Goal: Task Accomplishment & Management: Use online tool/utility

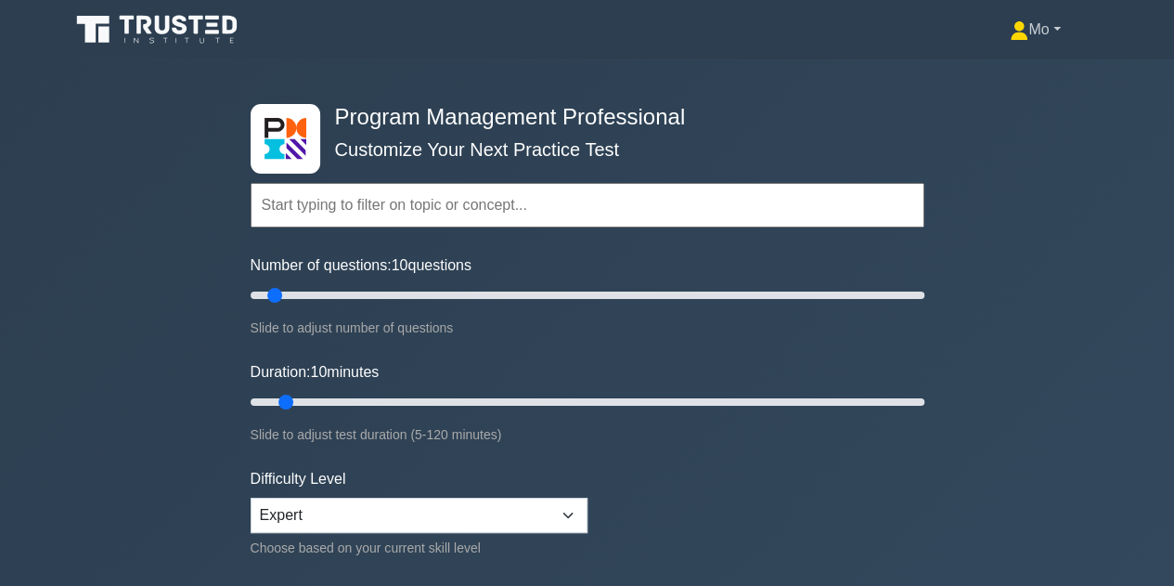
drag, startPoint x: 0, startPoint y: 0, endPoint x: 1044, endPoint y: 32, distance: 1044.1
click at [1044, 32] on link "Mo" at bounding box center [1035, 29] width 139 height 37
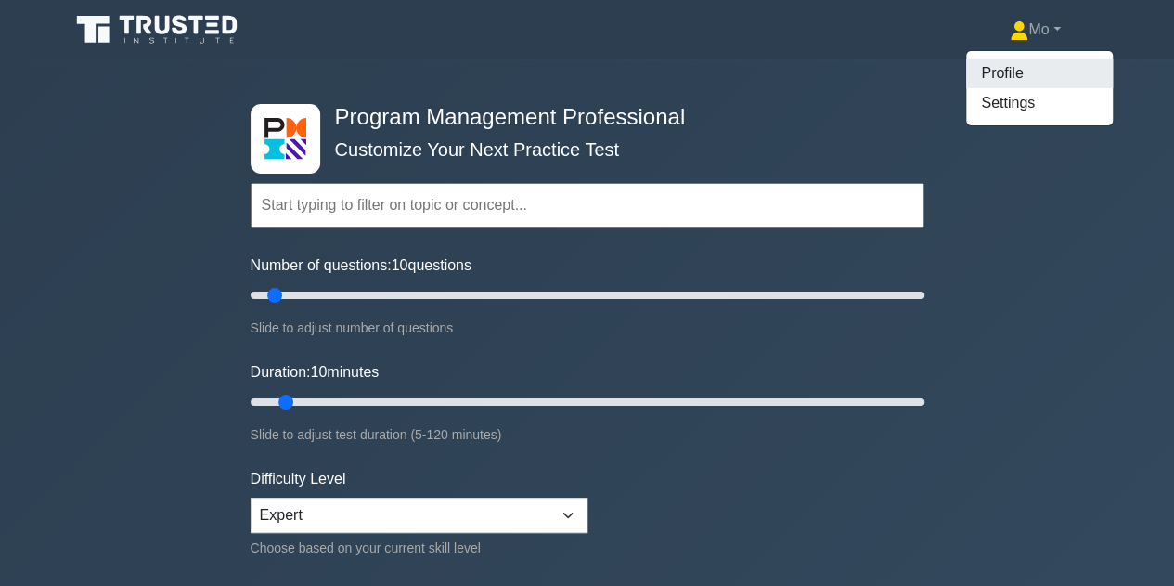
click at [1021, 68] on link "Profile" at bounding box center [1040, 73] width 147 height 30
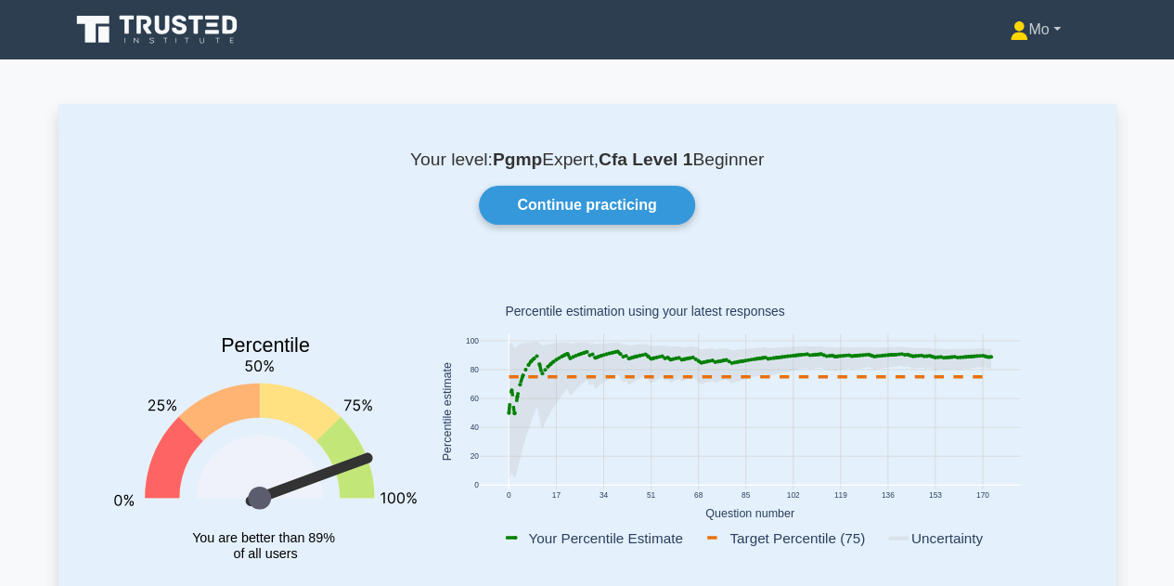
click at [1036, 27] on link "Mo" at bounding box center [1035, 29] width 139 height 37
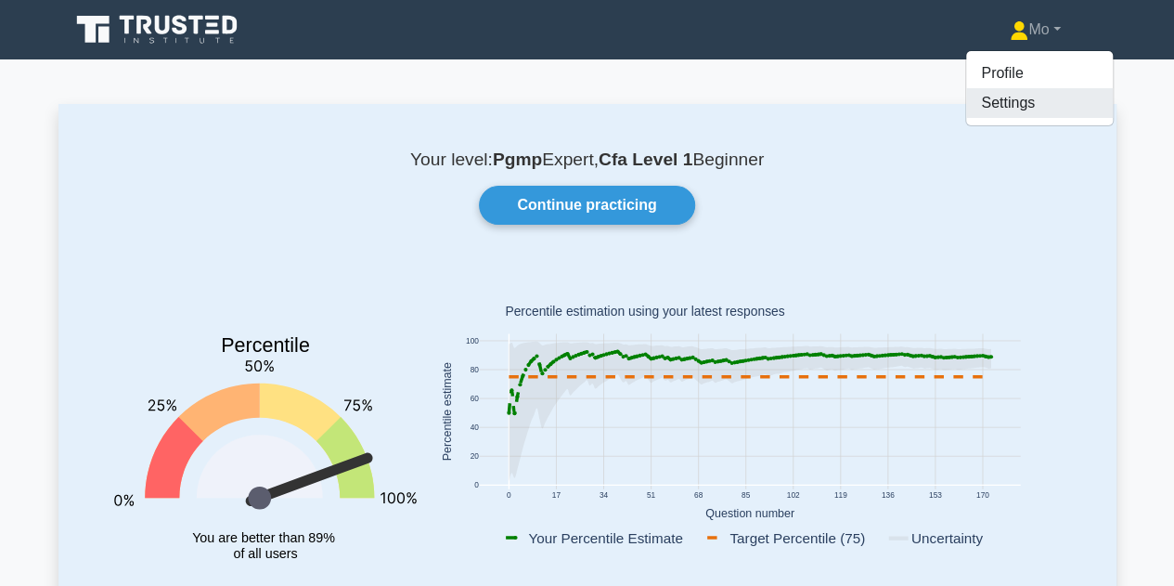
click at [995, 105] on link "Settings" at bounding box center [1040, 103] width 147 height 30
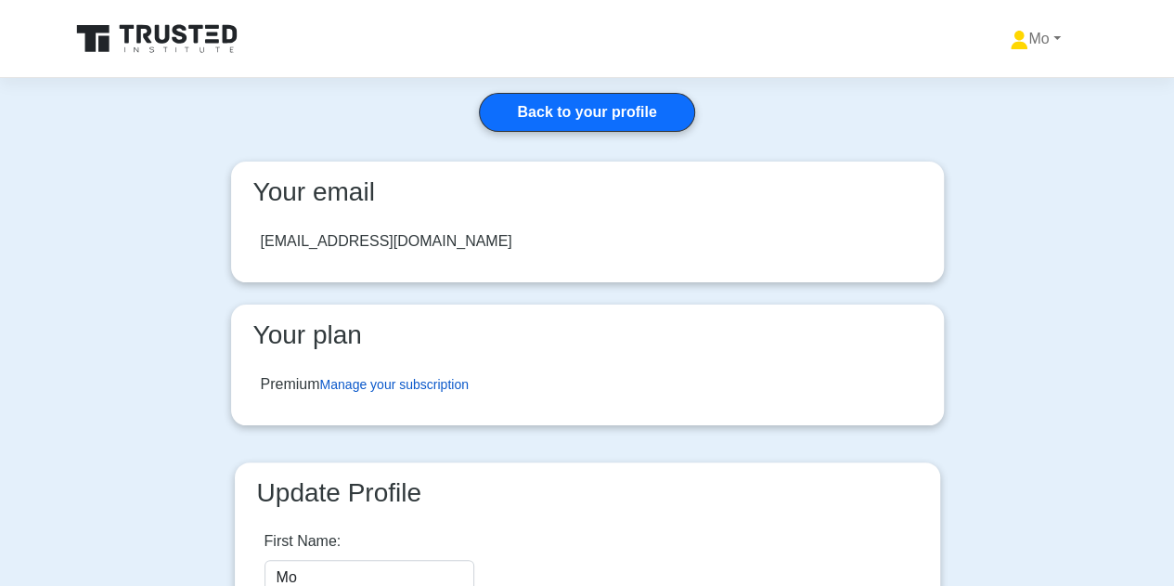
click at [385, 385] on link "Manage your subscription" at bounding box center [394, 384] width 149 height 15
click at [406, 384] on link "Manage your subscription" at bounding box center [394, 384] width 149 height 15
click at [1072, 34] on link "Mo" at bounding box center [1035, 38] width 139 height 37
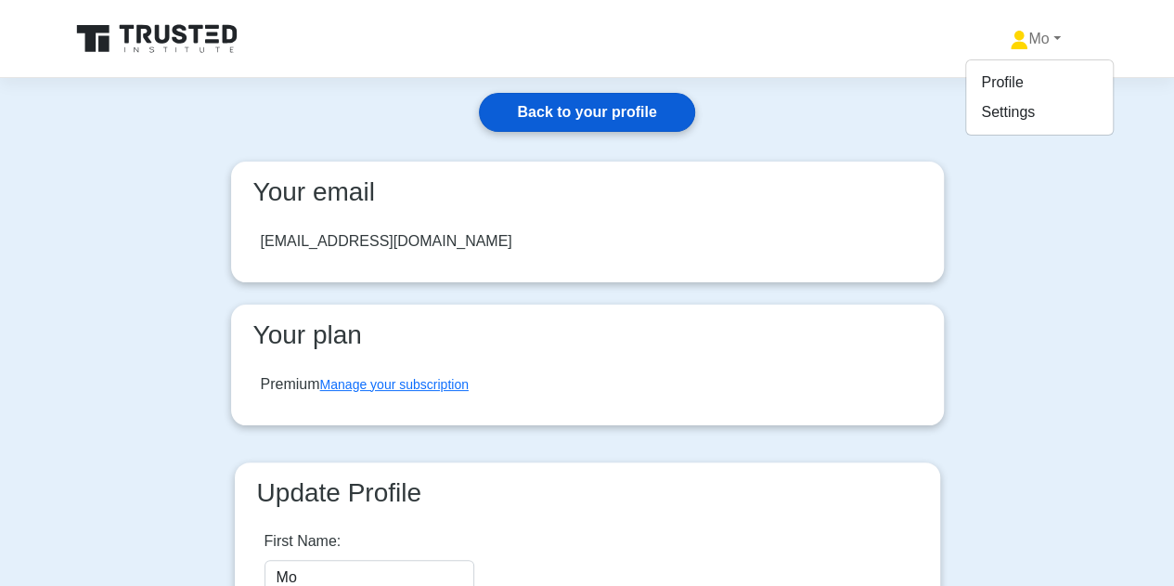
click at [615, 108] on link "Back to your profile" at bounding box center [586, 112] width 215 height 39
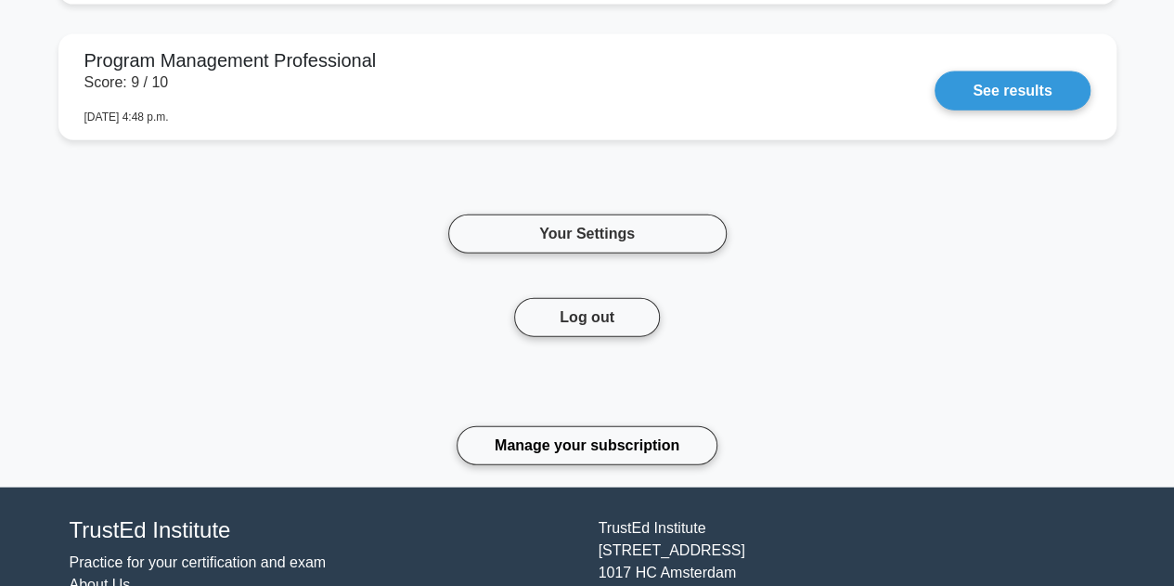
scroll to position [2212, 0]
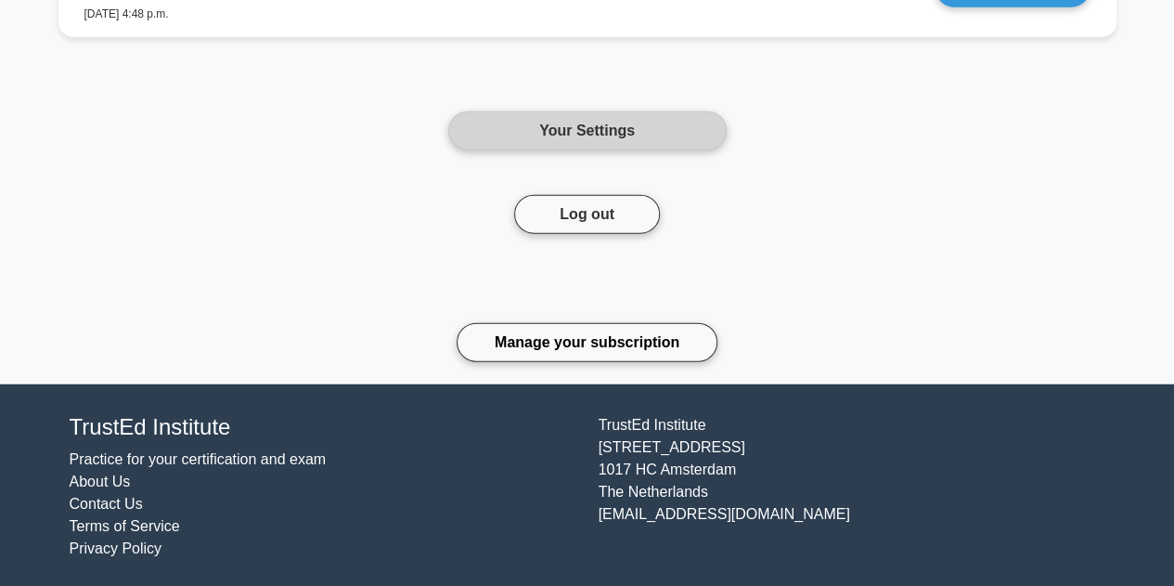
click at [668, 135] on link "Your Settings" at bounding box center [587, 130] width 279 height 39
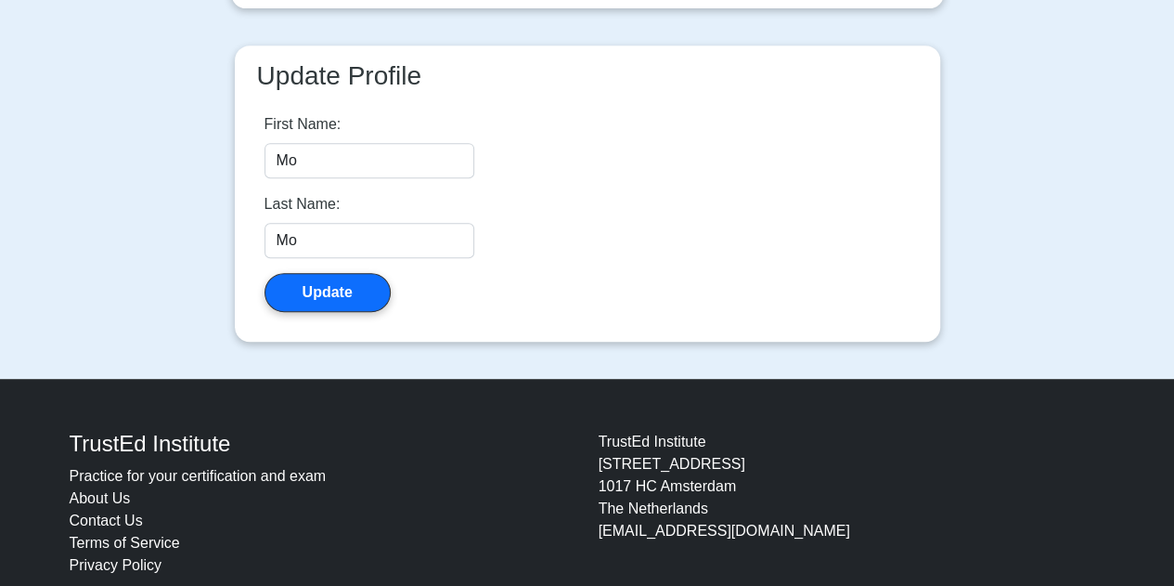
scroll to position [418, 0]
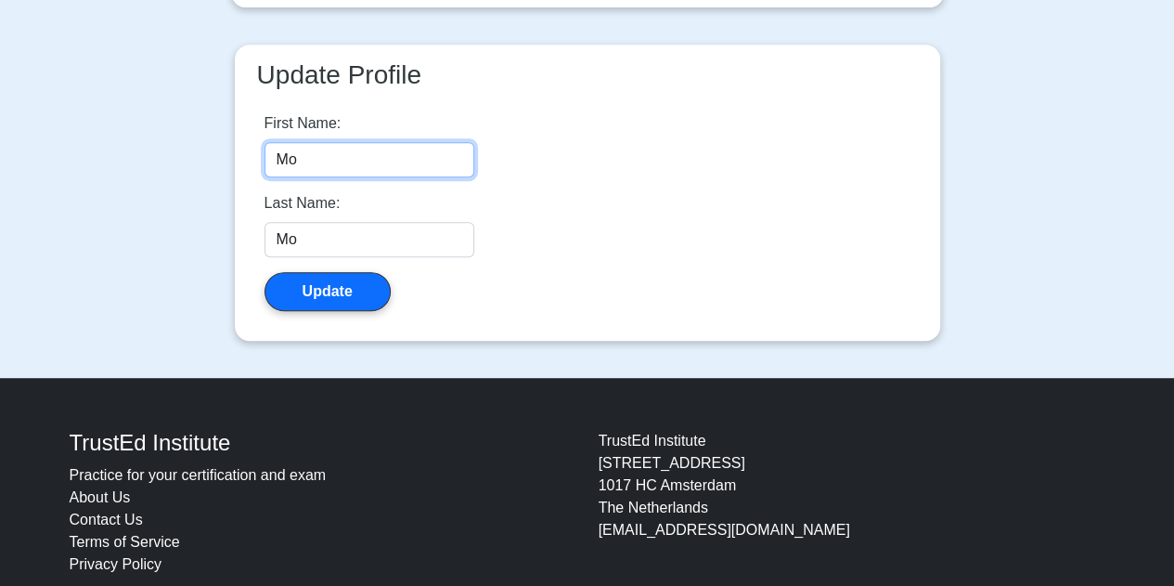
drag, startPoint x: 312, startPoint y: 159, endPoint x: 264, endPoint y: 157, distance: 48.3
click at [265, 157] on input "Mo" at bounding box center [370, 159] width 210 height 35
type input "Rafay"
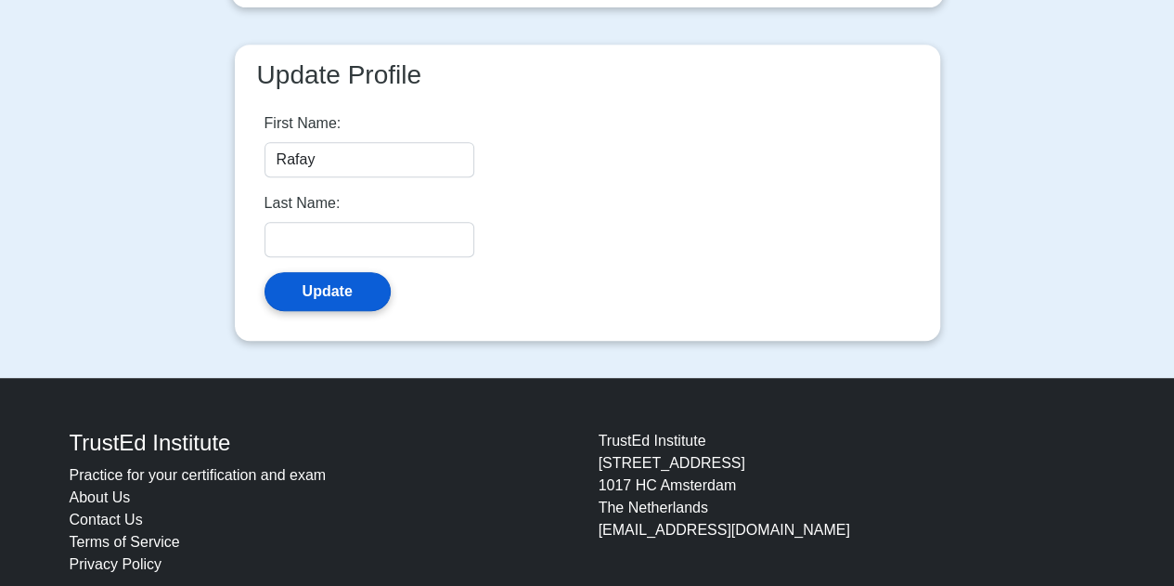
drag, startPoint x: 372, startPoint y: 310, endPoint x: 371, endPoint y: 298, distance: 12.1
click at [372, 305] on div "First Name: [PERSON_NAME] Last Name: Update" at bounding box center [588, 211] width 676 height 228
click at [371, 296] on button "Update" at bounding box center [328, 291] width 126 height 39
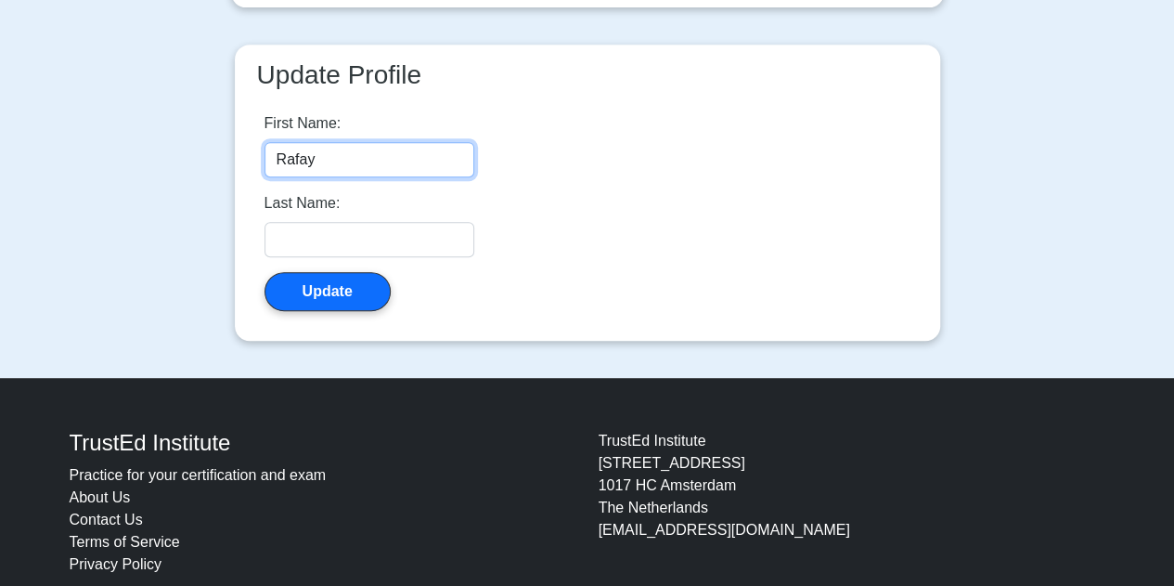
drag, startPoint x: 327, startPoint y: 164, endPoint x: 215, endPoint y: 180, distance: 112.5
click at [216, 180] on div "Back to your profile Your email lordaaragon1@gmail.com Your plan Premium Manage…" at bounding box center [587, 19] width 743 height 718
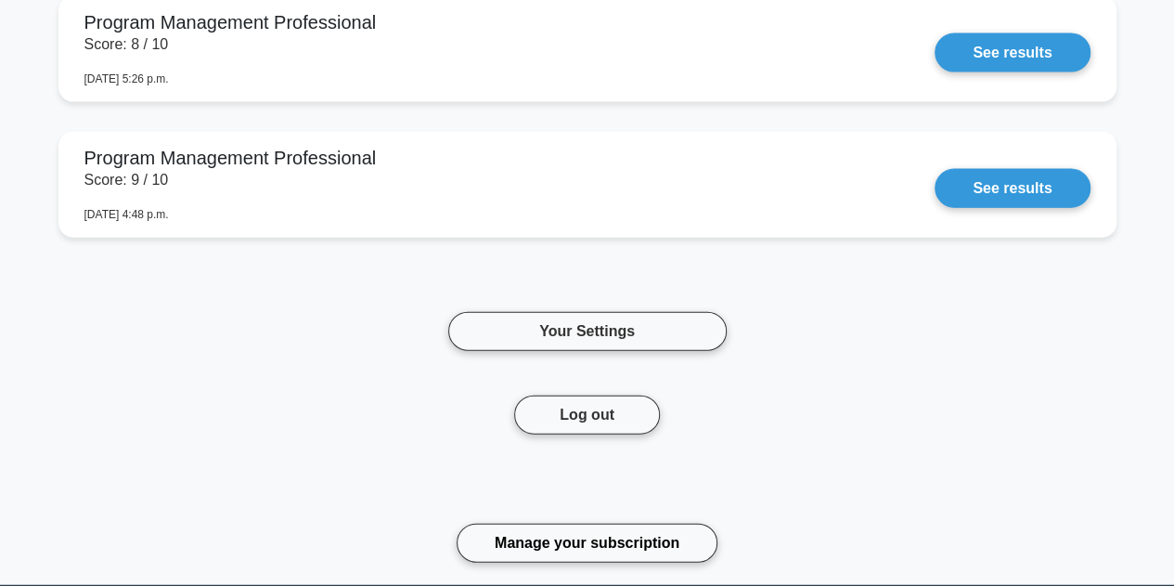
scroll to position [2212, 0]
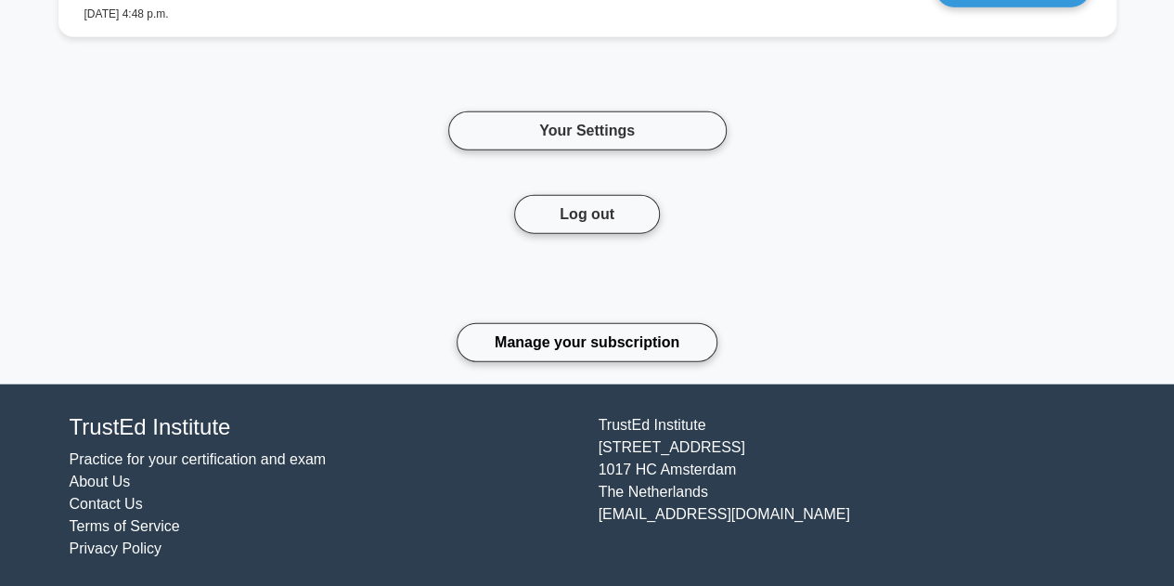
click at [109, 476] on link "About Us" at bounding box center [100, 482] width 61 height 16
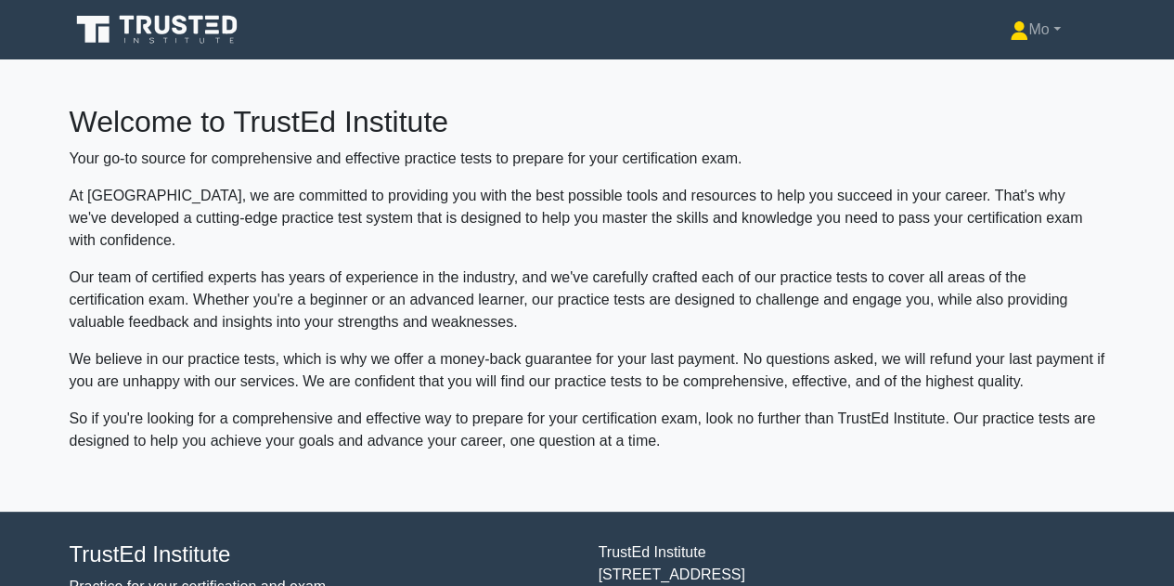
scroll to position [130, 0]
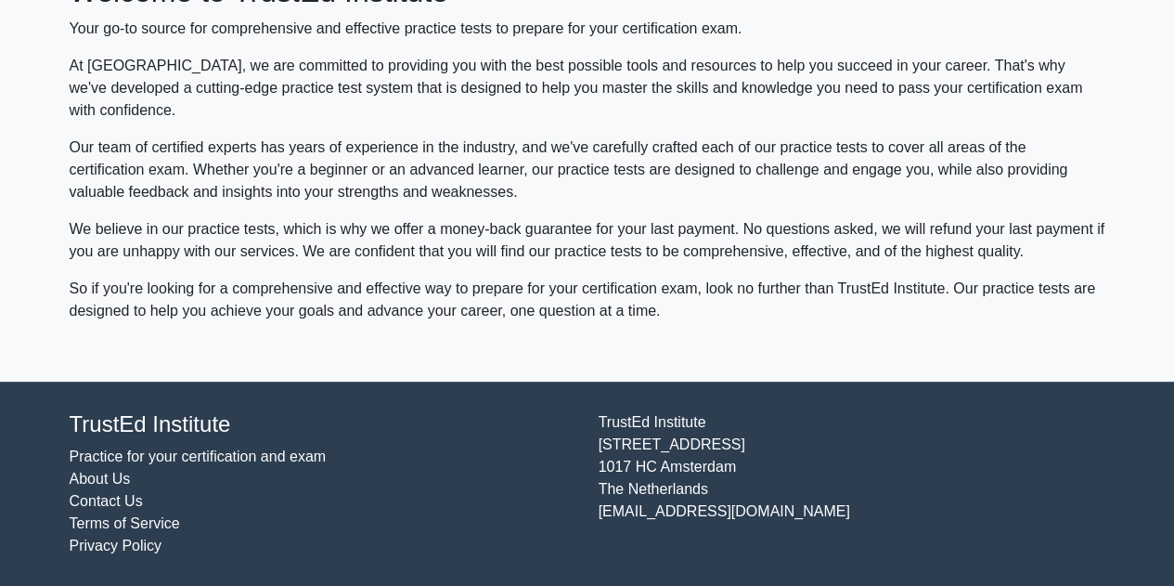
click at [173, 460] on link "Practice for your certification and exam" at bounding box center [198, 456] width 257 height 16
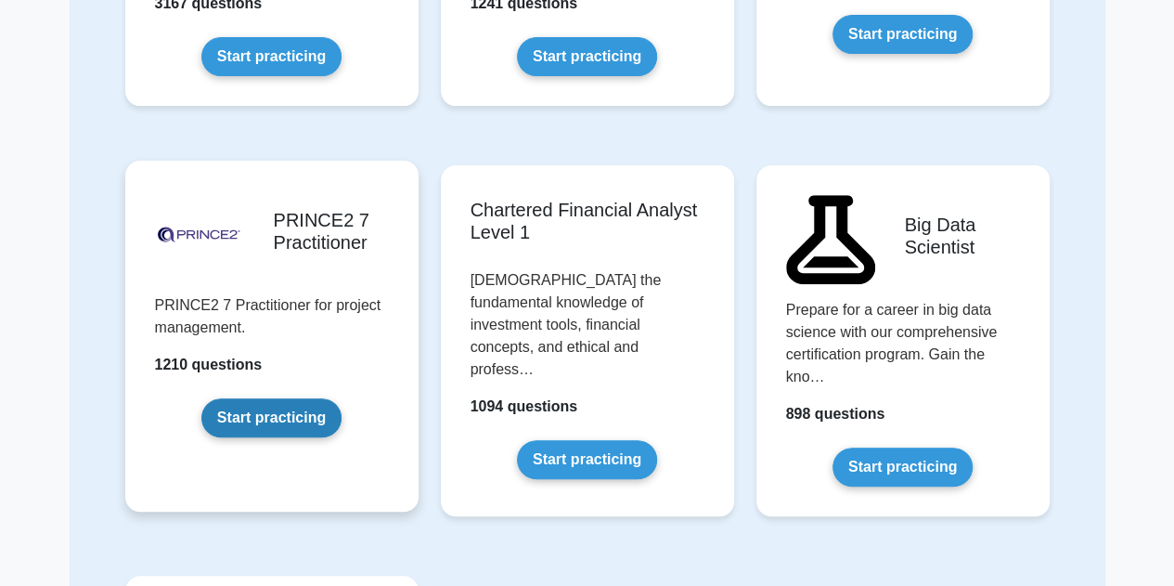
scroll to position [3775, 0]
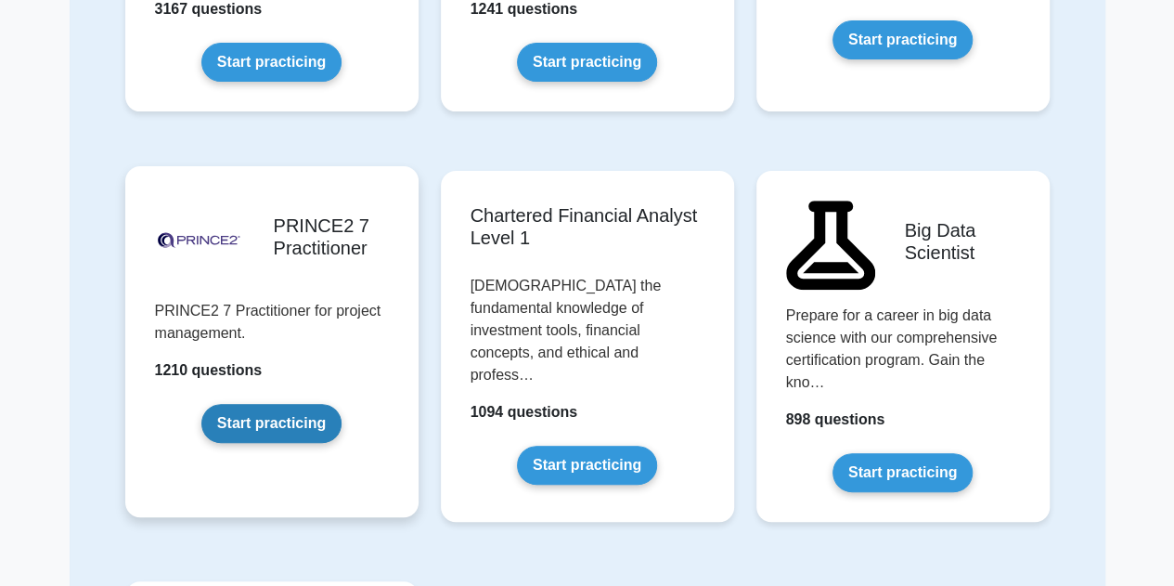
click at [238, 404] on link "Start practicing" at bounding box center [271, 423] width 140 height 39
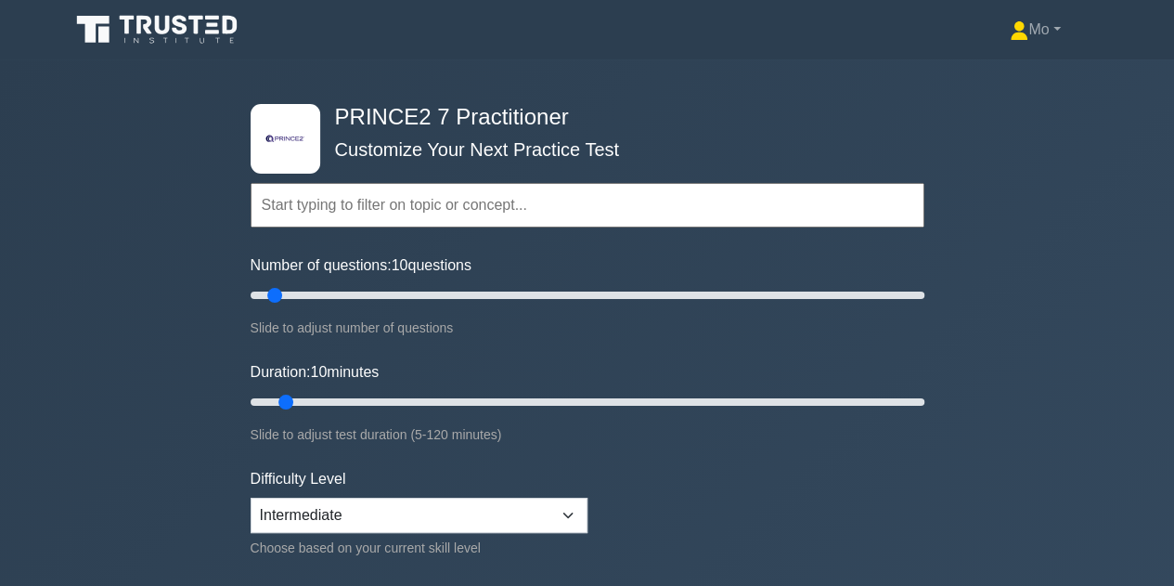
click at [449, 222] on input "text" at bounding box center [588, 205] width 674 height 45
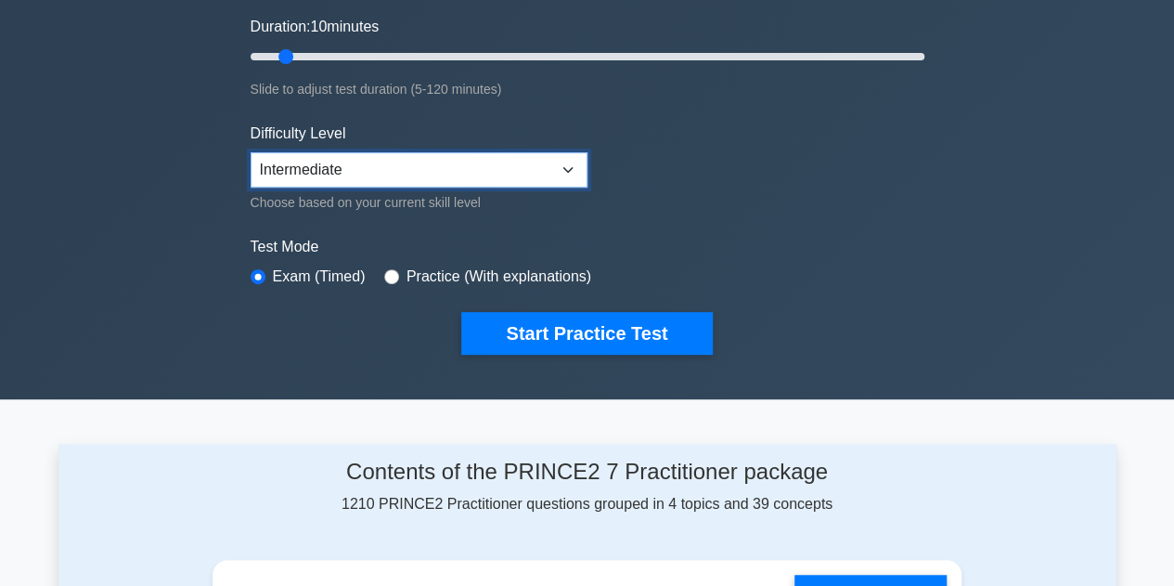
click at [452, 172] on select "Beginner Intermediate Expert" at bounding box center [419, 169] width 337 height 35
select select "expert"
click at [251, 152] on select "Beginner Intermediate Expert" at bounding box center [419, 169] width 337 height 35
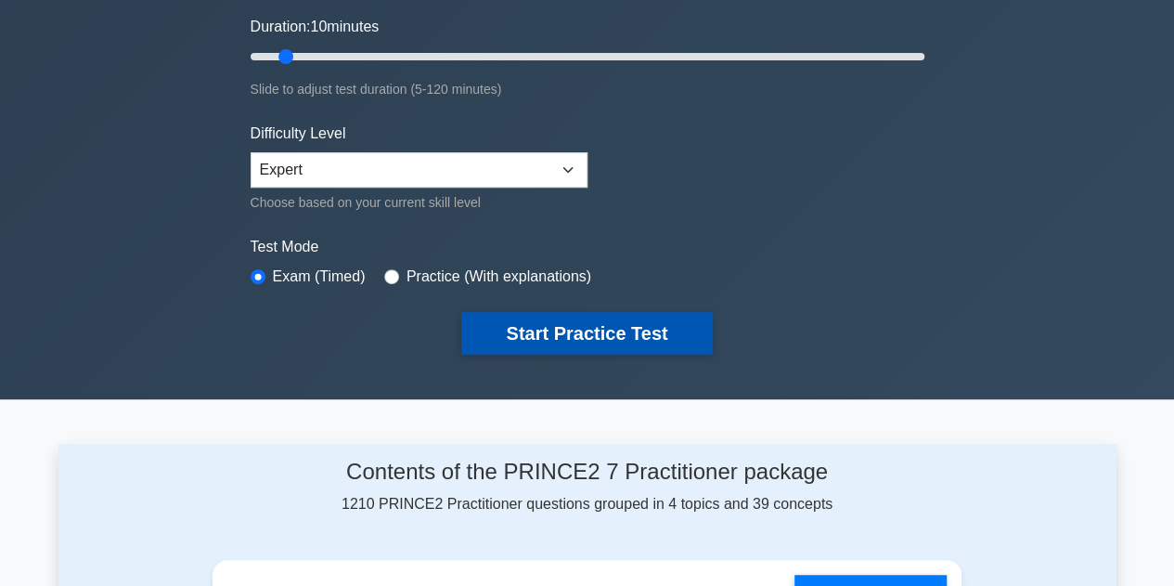
click at [620, 333] on button "Start Practice Test" at bounding box center [586, 333] width 251 height 43
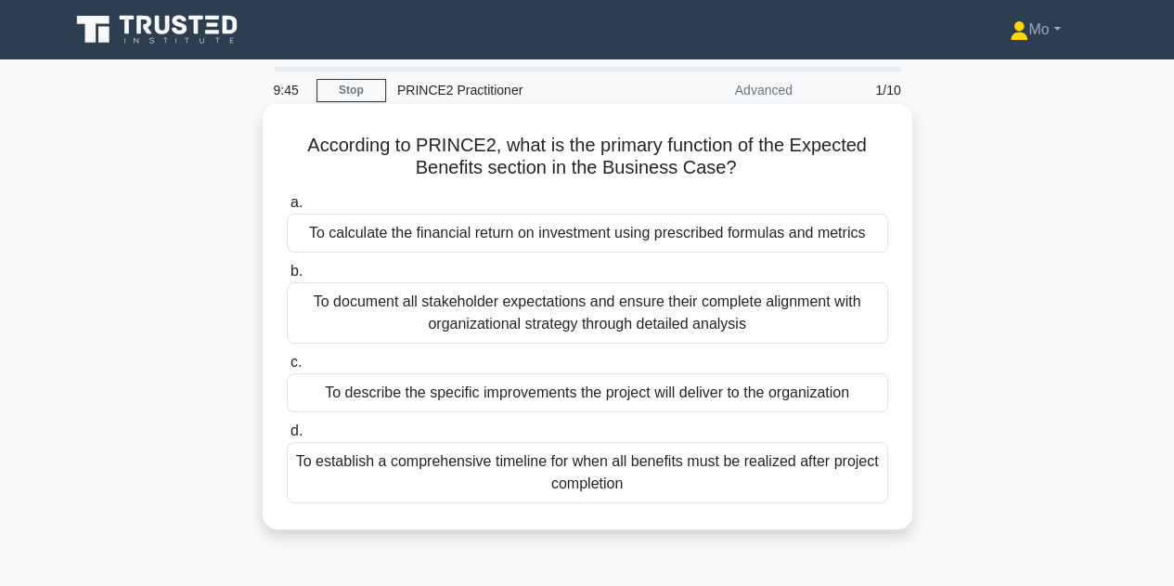
click at [419, 313] on div "To document all stakeholder expectations and ensure their complete alignment wi…" at bounding box center [588, 312] width 602 height 61
click at [287, 278] on input "b. To document all stakeholder expectations and ensure their complete alignment…" at bounding box center [287, 272] width 0 height 12
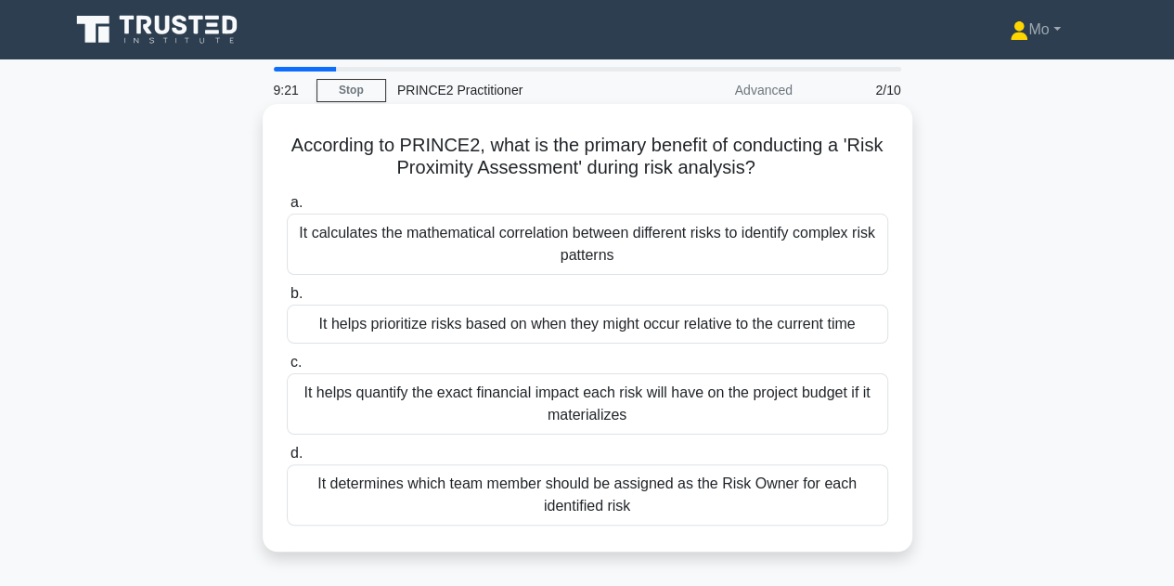
click at [522, 328] on div "It helps prioritize risks based on when they might occur relative to the curren…" at bounding box center [588, 324] width 602 height 39
click at [287, 300] on input "b. It helps prioritize risks based on when they might occur relative to the cur…" at bounding box center [287, 294] width 0 height 12
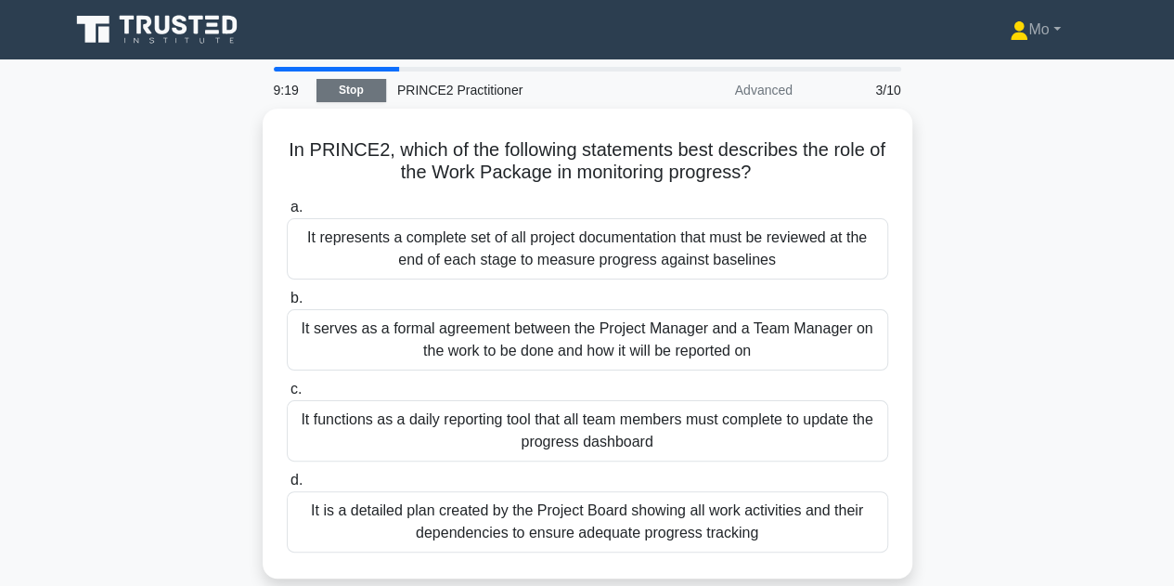
click at [352, 88] on link "Stop" at bounding box center [352, 90] width 70 height 23
